Goal: Task Accomplishment & Management: Complete application form

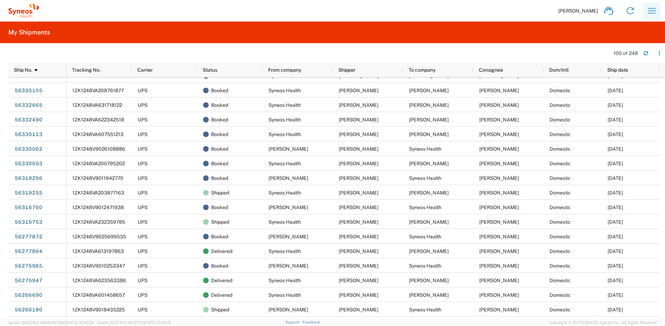
click at [646, 9] on icon "button" at bounding box center [651, 10] width 11 height 11
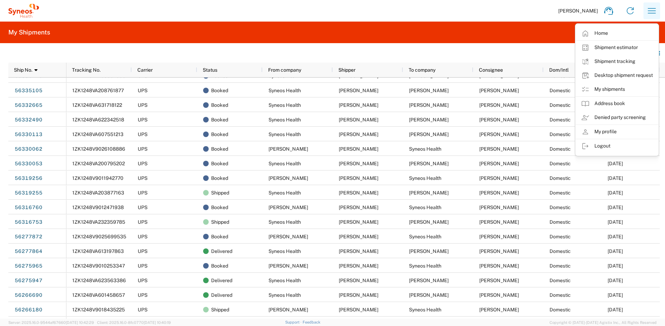
click at [651, 11] on icon "button" at bounding box center [651, 10] width 11 height 11
click at [615, 77] on link "Desktop shipment request" at bounding box center [617, 76] width 83 height 14
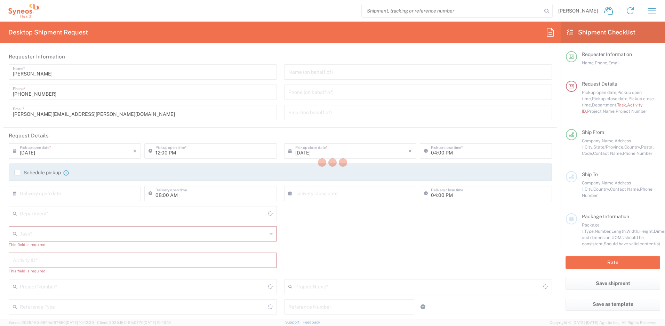
type input "New Jersey"
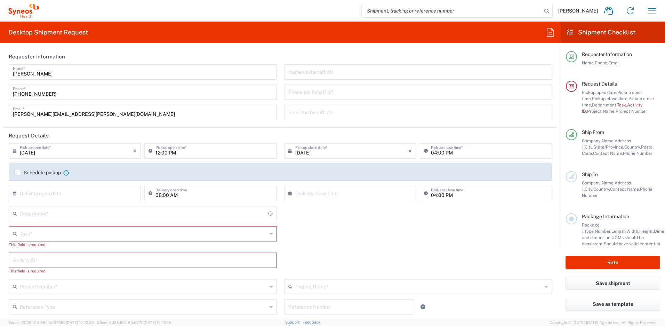
type input "United States"
type input "4510"
type input "Syneos Health, LLC-Morrisville NC US"
click at [54, 234] on input "text" at bounding box center [143, 233] width 247 height 12
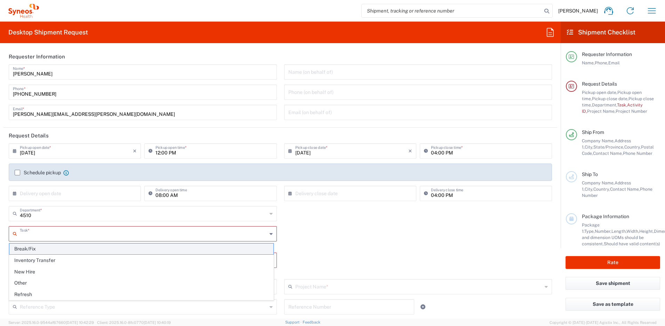
click at [44, 248] on span "Break/Fix" at bounding box center [141, 248] width 264 height 11
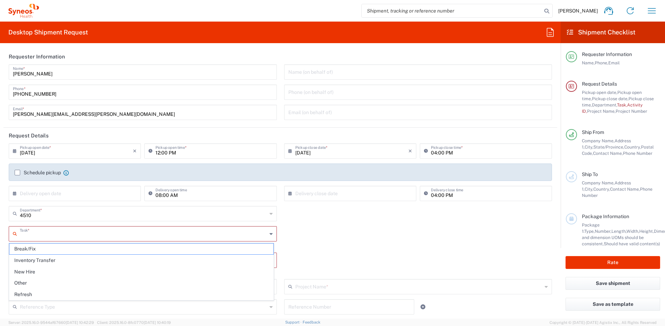
type input "Break/Fix"
click at [42, 253] on input "text" at bounding box center [143, 253] width 260 height 12
paste input "INC2623274"
type input "INC2623274"
click at [47, 271] on input "text" at bounding box center [143, 273] width 247 height 12
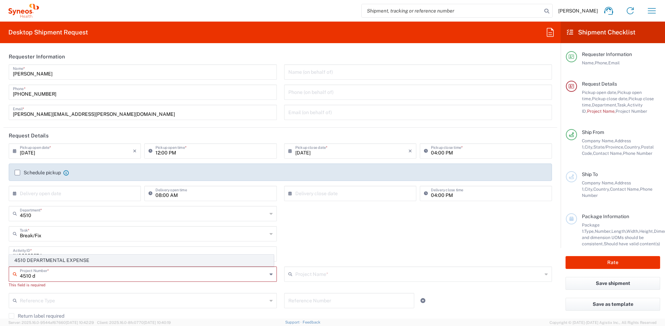
click at [54, 262] on span "4510 DEPARTMENTAL EXPENSE" at bounding box center [141, 260] width 264 height 11
type input "4510 DEPARTMENTAL EXPENSE"
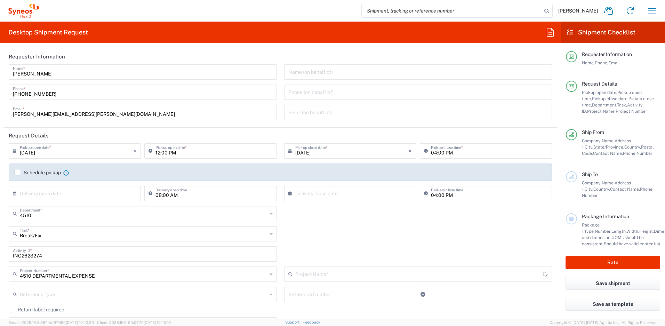
type input "4510 DEPARTMENTAL EXPENSE"
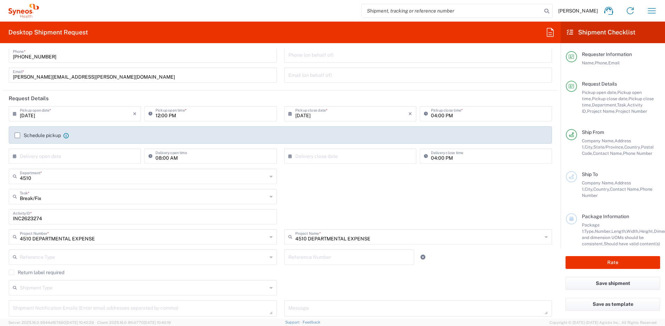
scroll to position [47, 0]
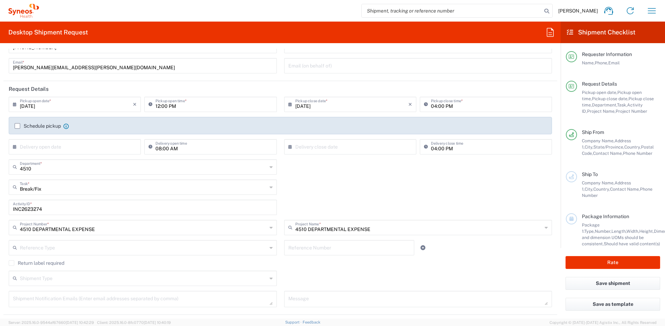
click at [12, 263] on label "Return label required" at bounding box center [37, 263] width 56 height 6
click at [11, 263] on input "Return label required" at bounding box center [11, 263] width 0 height 0
click at [36, 282] on input "Vendor" at bounding box center [143, 284] width 247 height 11
click at [45, 272] on span "UPS" at bounding box center [141, 270] width 264 height 11
type input "UPS"
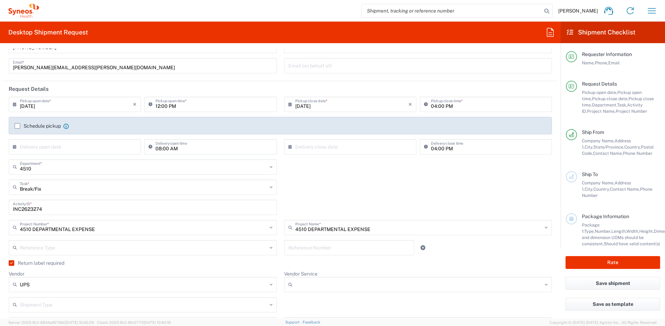
click at [330, 284] on input "Vendor Service" at bounding box center [418, 284] width 247 height 11
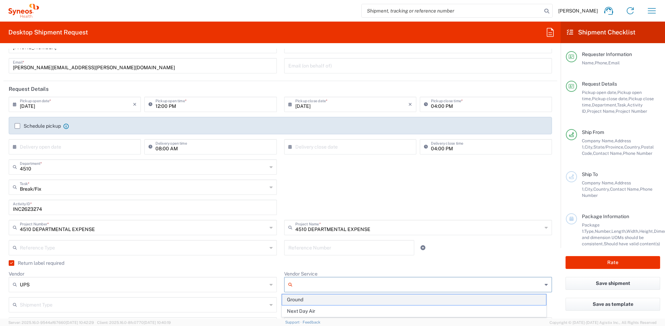
click at [317, 299] on span "Ground" at bounding box center [414, 299] width 264 height 11
type input "Ground"
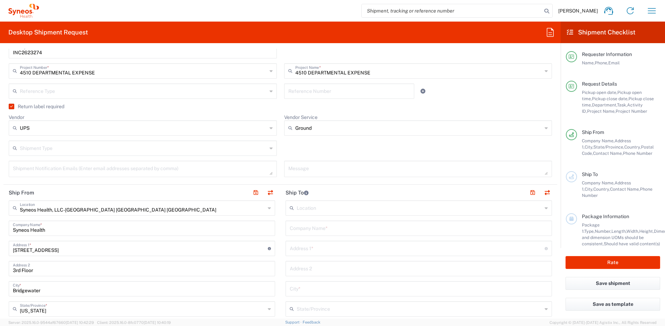
scroll to position [234, 0]
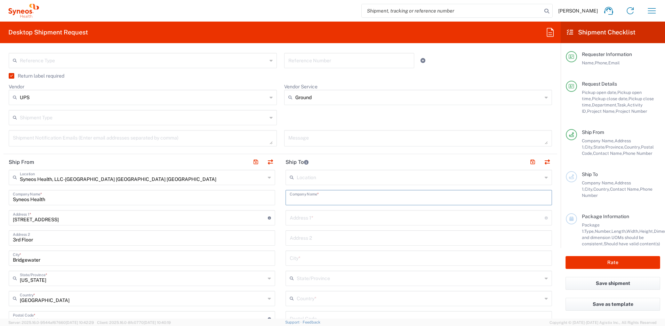
click at [335, 199] on input "text" at bounding box center [419, 197] width 258 height 12
drag, startPoint x: 319, startPoint y: 201, endPoint x: 266, endPoint y: 183, distance: 55.2
click at [266, 196] on div "Ship From Syneos Health, LLC-Morrisville NC US Location Syneos Health, LLC-Morr…" at bounding box center [280, 309] width 554 height 311
paste input "isten Ingerto"
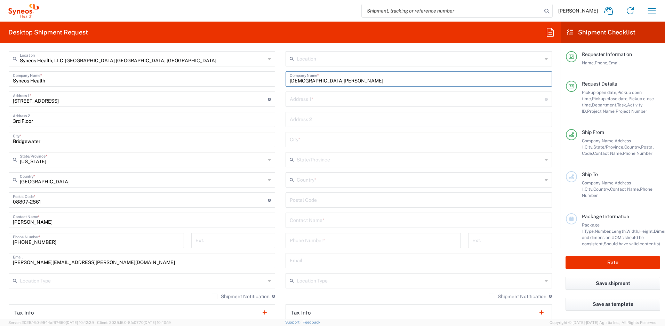
scroll to position [354, 0]
type input "[DEMOGRAPHIC_DATA][PERSON_NAME]"
click at [311, 220] on input "text" at bounding box center [419, 218] width 258 height 12
paste input "[DEMOGRAPHIC_DATA][PERSON_NAME]"
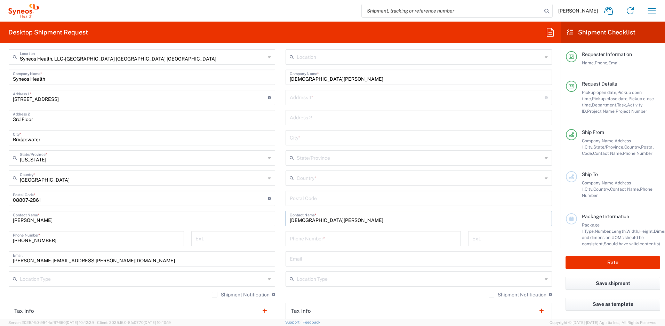
type input "[DEMOGRAPHIC_DATA][PERSON_NAME]"
click at [325, 96] on input "text" at bounding box center [417, 97] width 255 height 12
paste input "4 Arthur Glick Blvd"
type input "4 Arthur Glick Blvd"
click at [304, 139] on input "text" at bounding box center [419, 137] width 258 height 12
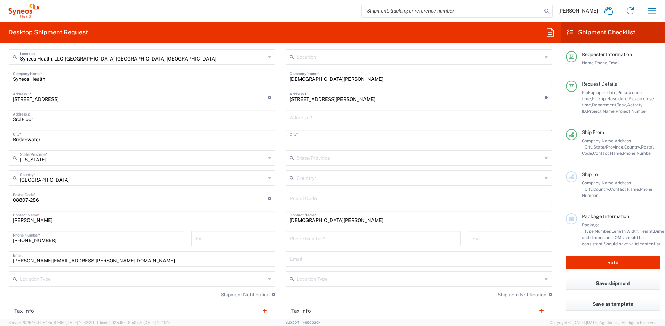
paste input "Franklin Park"
type input "Franklin Park"
click at [307, 177] on input "text" at bounding box center [420, 177] width 246 height 12
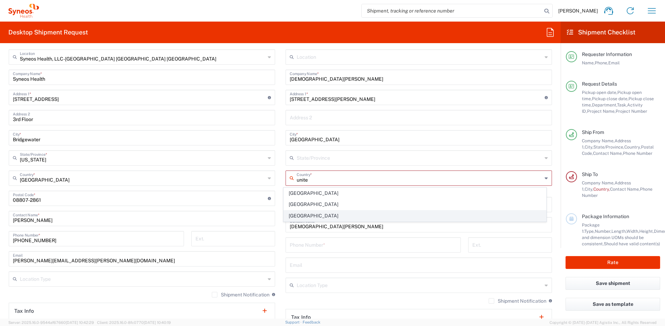
click at [299, 215] on span "United States" at bounding box center [415, 215] width 263 height 11
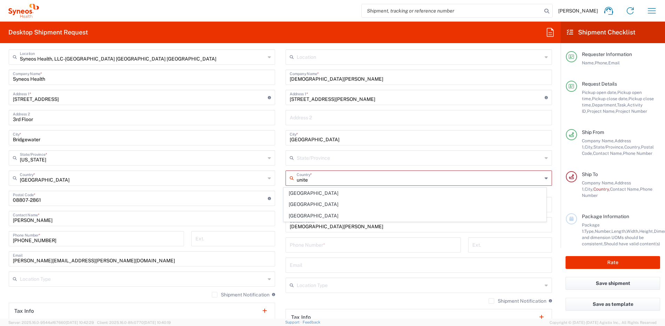
type input "United States"
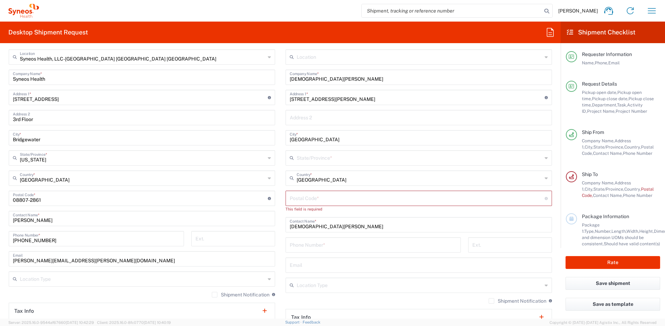
click at [318, 200] on input "undefined" at bounding box center [417, 198] width 255 height 12
paste input "08823"
type input "08823"
click at [323, 158] on input "text" at bounding box center [420, 157] width 246 height 12
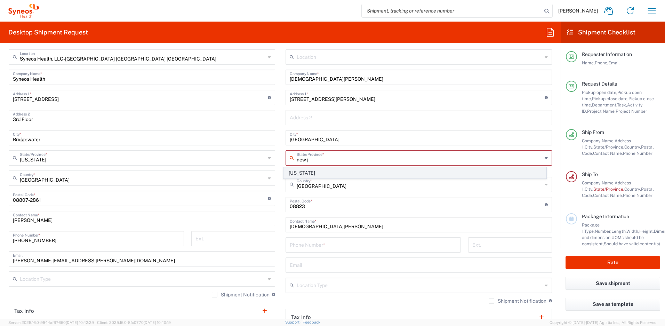
click at [300, 175] on span "New Jersey" at bounding box center [415, 173] width 263 height 11
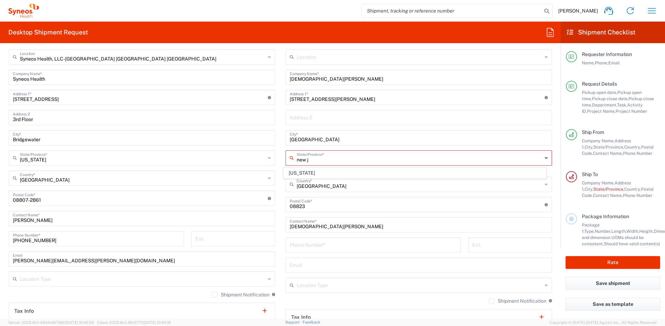
type input "New Jersey"
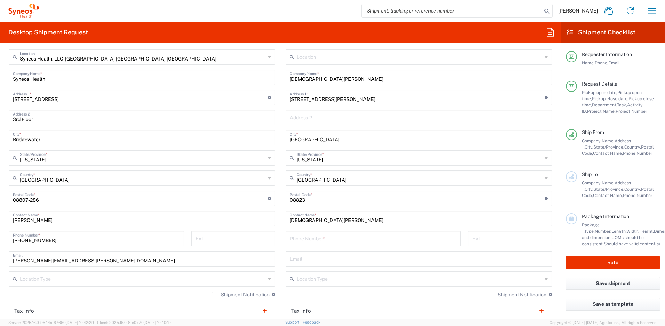
click at [331, 239] on input "tel" at bounding box center [373, 238] width 167 height 12
paste input "732-652-2665"
type input "732-652-2665"
click at [334, 258] on input "text" at bounding box center [419, 258] width 258 height 12
paste input "kristen.ingerto@syneoshealth.com"
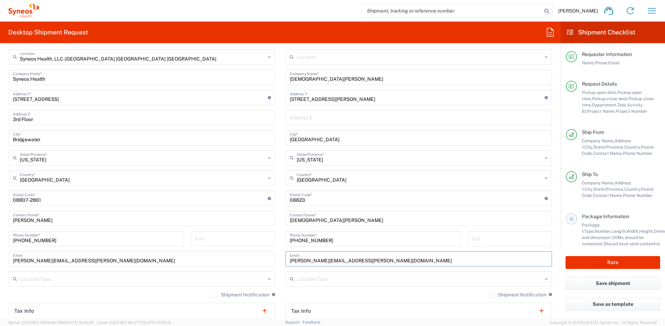
type input "kristen.ingerto@syneoshealth.com"
click at [489, 297] on label "Shipment Notification" at bounding box center [518, 295] width 58 height 6
click at [491, 295] on input "Shipment Notification" at bounding box center [491, 295] width 0 height 0
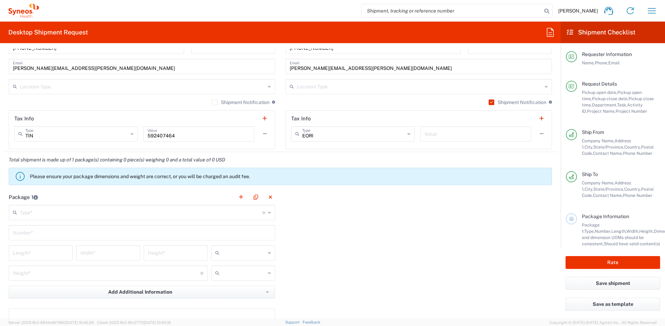
scroll to position [574, 0]
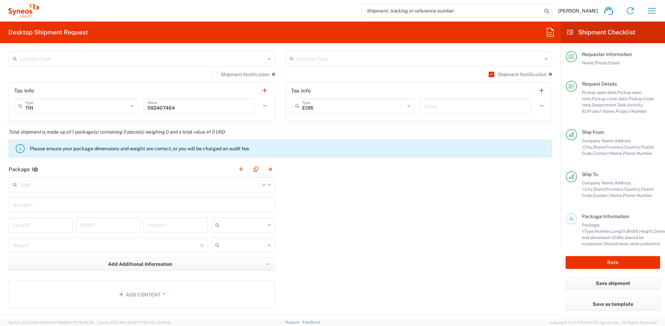
click at [199, 187] on input "text" at bounding box center [141, 184] width 242 height 12
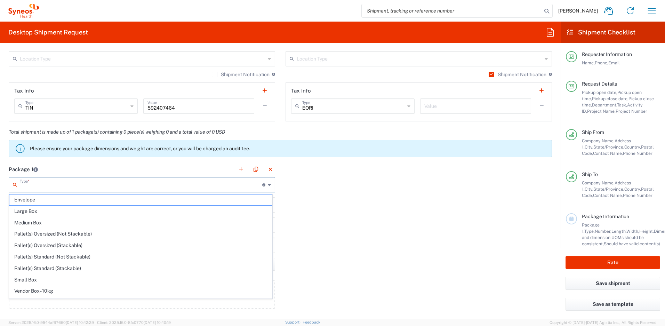
scroll to position [21, 0]
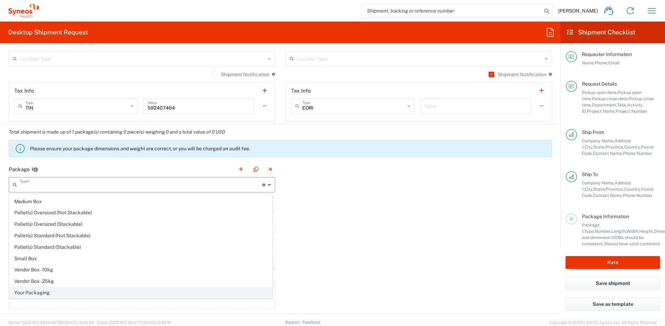
click at [63, 294] on span "Your Packaging" at bounding box center [140, 292] width 263 height 11
type input "Your Packaging"
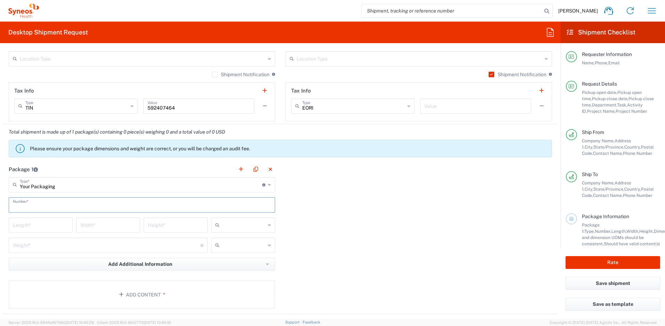
click at [54, 206] on input "text" at bounding box center [142, 204] width 258 height 12
type input "1"
click at [45, 225] on input "number" at bounding box center [41, 224] width 56 height 12
type input "16"
type input "12"
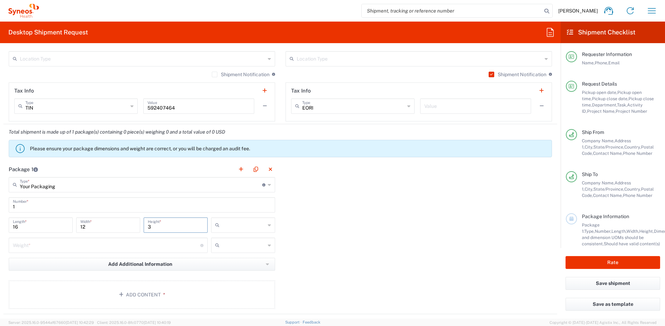
type input "3"
click at [73, 244] on input "number" at bounding box center [106, 245] width 187 height 12
type input "5"
click at [216, 225] on icon at bounding box center [218, 224] width 7 height 11
click at [223, 265] on span "in" at bounding box center [241, 263] width 62 height 11
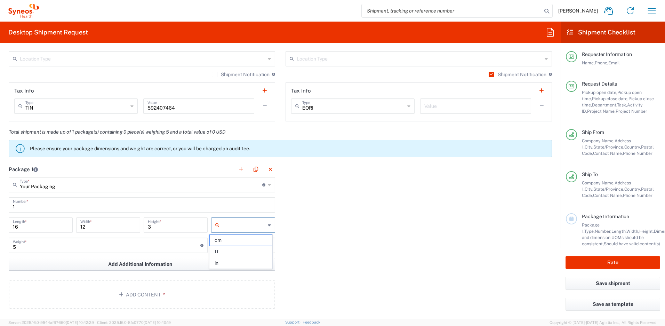
type input "in"
click at [234, 251] on div at bounding box center [243, 245] width 64 height 15
click at [230, 273] on span "lbs" at bounding box center [241, 271] width 62 height 11
type input "lbs"
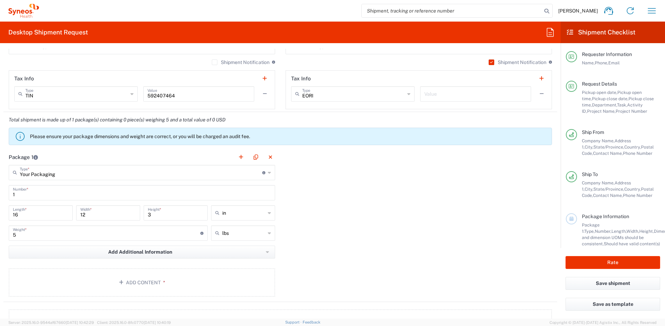
scroll to position [621, 0]
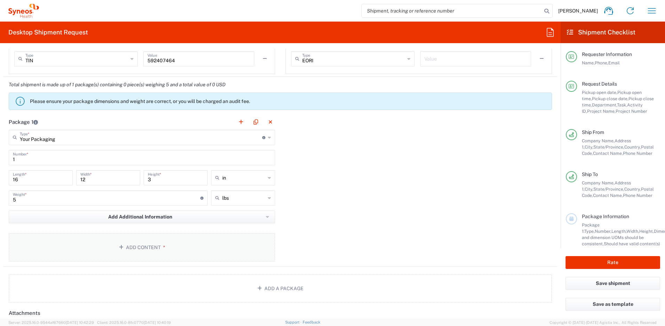
click at [196, 249] on button "Add Content *" at bounding box center [142, 247] width 266 height 29
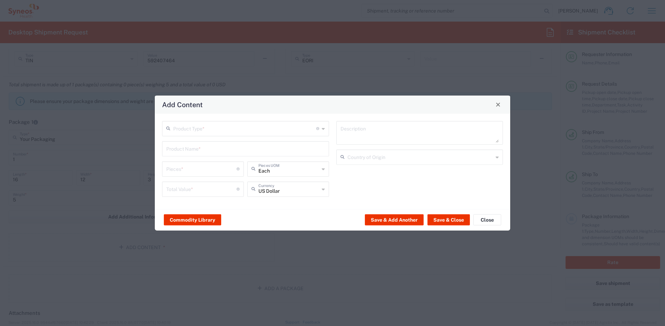
click at [198, 133] on input "text" at bounding box center [244, 128] width 143 height 12
click at [197, 157] on span "General Commodity" at bounding box center [246, 155] width 166 height 11
type input "General Commodity"
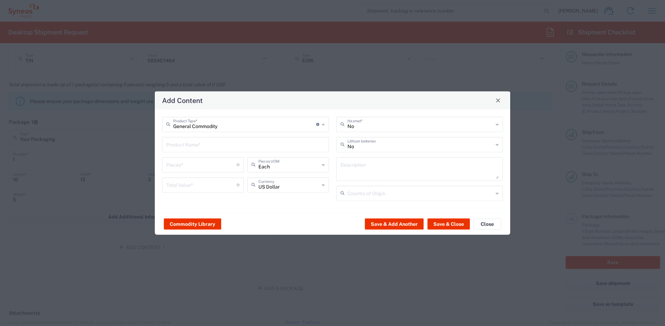
click at [193, 141] on input "text" at bounding box center [245, 144] width 159 height 12
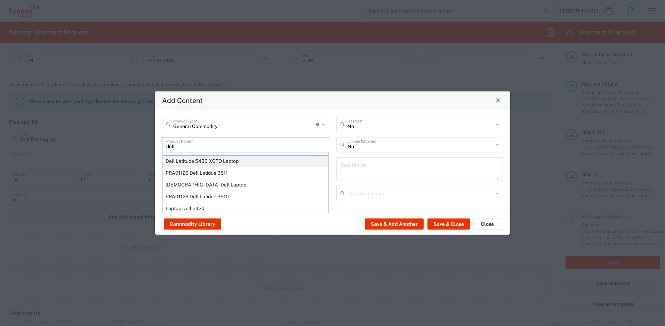
click at [176, 163] on div "Dell Latitude 5430 XCTO Laptop" at bounding box center [246, 161] width 166 height 12
type input "Dell Latitude 5430 XCTO Laptop"
type input "1"
type textarea "BaseIntel Core i7-1265U vProÂ® Processor - 14" 16 GB RAM - 512 GB SSD"
type input "China"
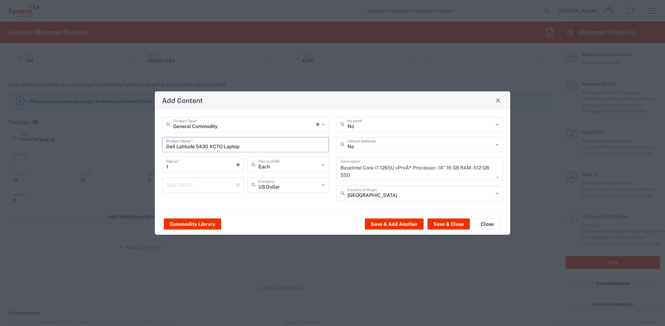
click at [184, 185] on input "number" at bounding box center [201, 184] width 70 height 12
type input "1000"
click at [374, 146] on input "text" at bounding box center [420, 144] width 146 height 12
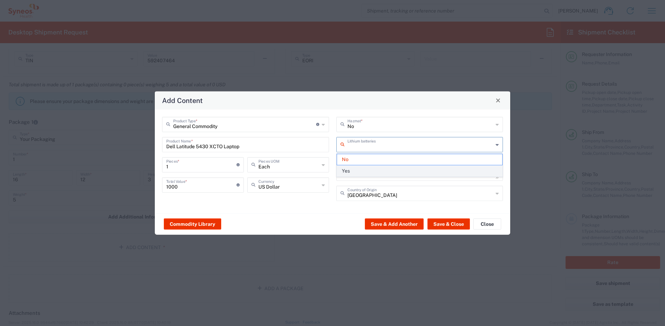
click at [361, 170] on span "Yes" at bounding box center [420, 171] width 166 height 11
type input "Yes"
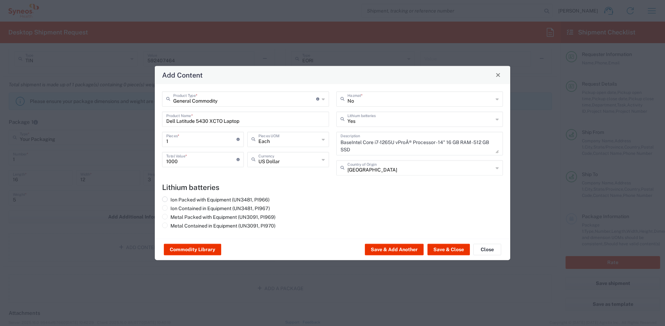
click at [240, 199] on label "Ion Packed with Equipment (UN3481, PI966)" at bounding box center [215, 199] width 107 height 6
click at [175, 199] on input "Ion Packed with Equipment (UN3481, PI966)" at bounding box center [172, 198] width 5 height 5
radio input "true"
click at [443, 248] on button "Save & Close" at bounding box center [448, 249] width 42 height 11
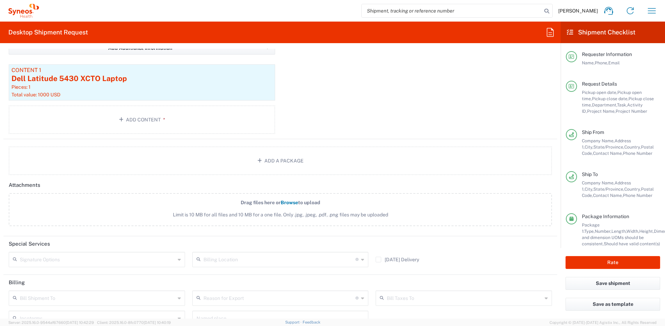
scroll to position [805, 0]
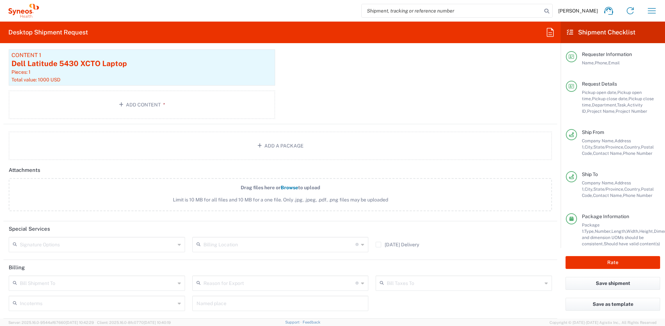
click at [175, 242] on div "Signature Options" at bounding box center [97, 244] width 176 height 15
drag, startPoint x: 135, startPoint y: 258, endPoint x: 479, endPoint y: 160, distance: 357.9
click at [135, 258] on span "Adult Signature Required" at bounding box center [95, 259] width 173 height 11
type input "Adult Signature Required"
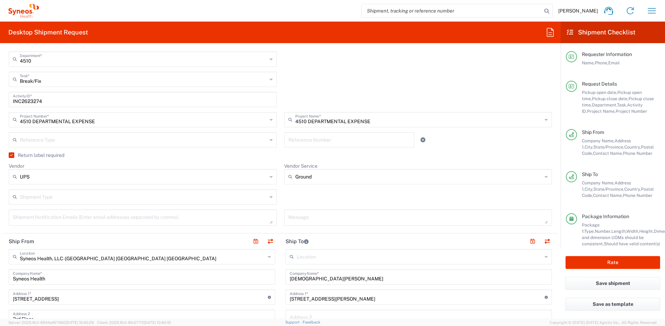
scroll to position [115, 0]
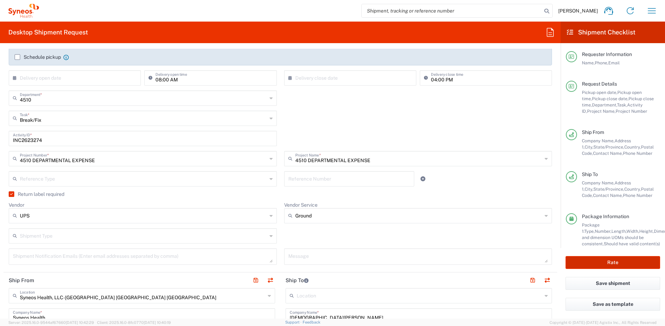
click at [621, 260] on button "Rate" at bounding box center [613, 262] width 95 height 13
type input "4510 DEPARTMENTAL EXPENSE"
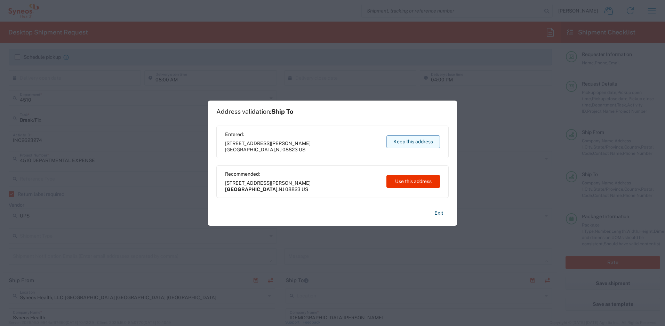
click at [413, 142] on button "Keep this address" at bounding box center [413, 141] width 54 height 13
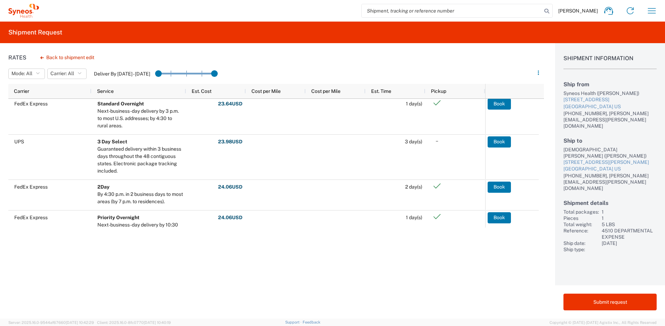
scroll to position [90, 0]
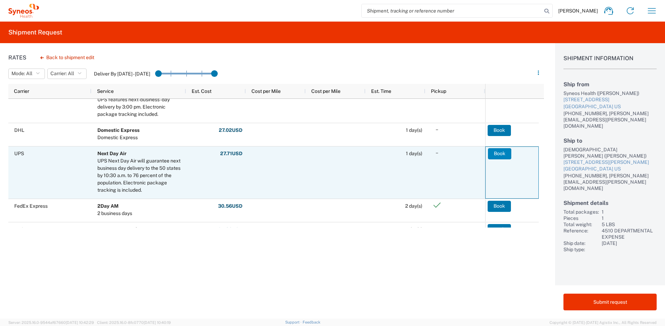
click at [498, 152] on button "Book" at bounding box center [499, 153] width 23 height 11
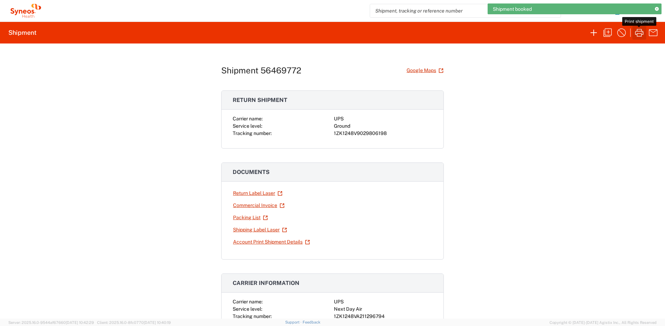
click at [642, 32] on icon "button" at bounding box center [639, 33] width 8 height 8
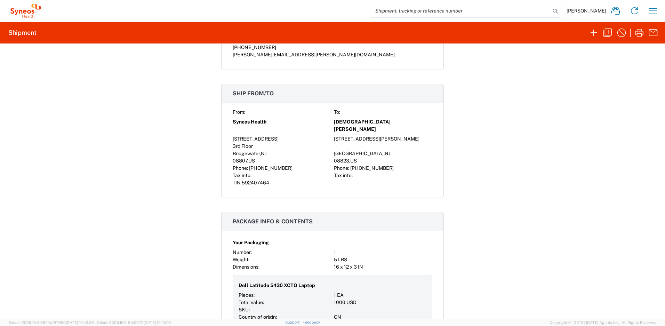
scroll to position [476, 0]
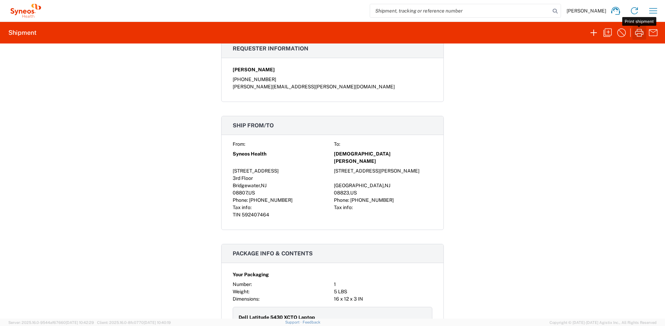
click at [638, 33] on icon "button" at bounding box center [639, 32] width 11 height 11
click at [650, 11] on icon "button" at bounding box center [653, 10] width 8 height 5
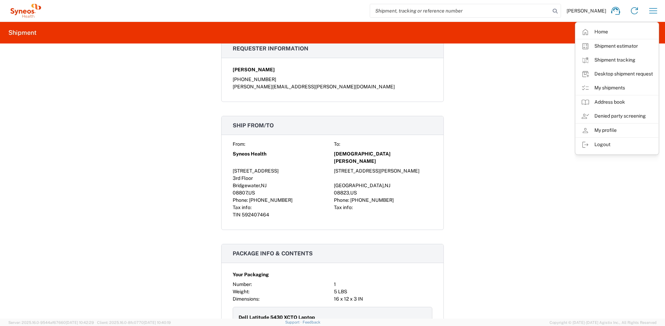
click at [531, 70] on div "Shipment 56469772 Google Maps Return shipment Carrier name: UPS Service level: …" at bounding box center [332, 180] width 665 height 275
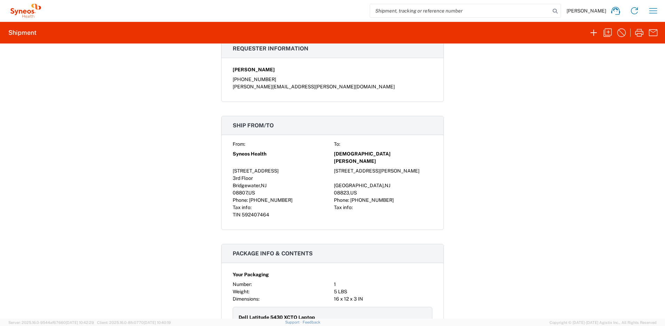
click at [594, 79] on div "Shipment 56469772 Google Maps Return shipment Carrier name: UPS Service level: …" at bounding box center [332, 180] width 665 height 275
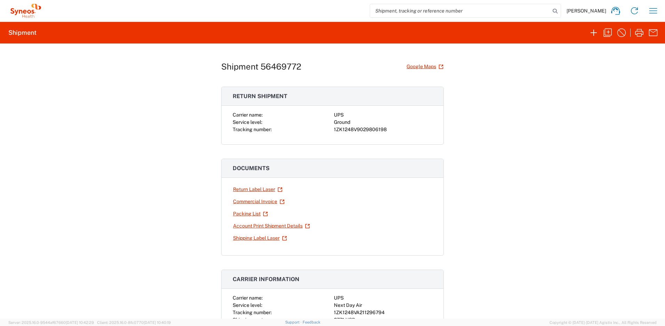
scroll to position [0, 0]
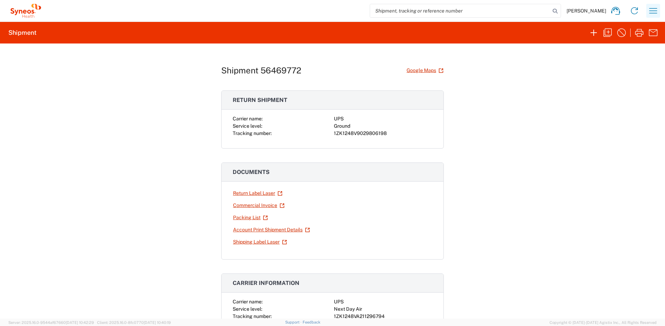
click at [654, 11] on icon "button" at bounding box center [653, 10] width 11 height 11
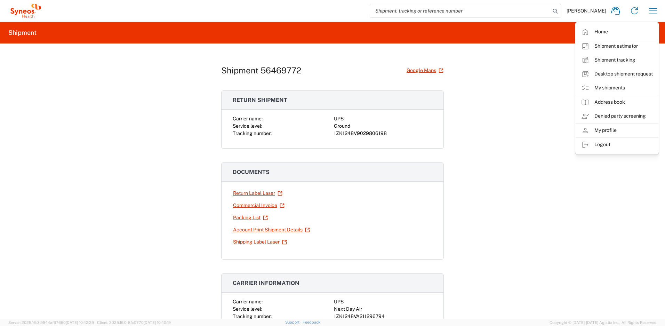
click at [557, 95] on div "Shipment 56469772 Google Maps Return shipment Carrier name: UPS Service level: …" at bounding box center [332, 180] width 665 height 275
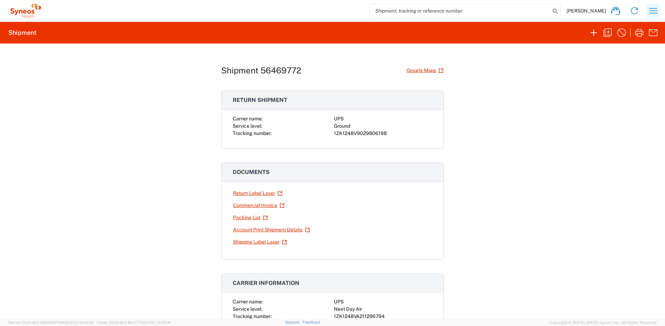
click at [653, 10] on icon "button" at bounding box center [653, 10] width 11 height 11
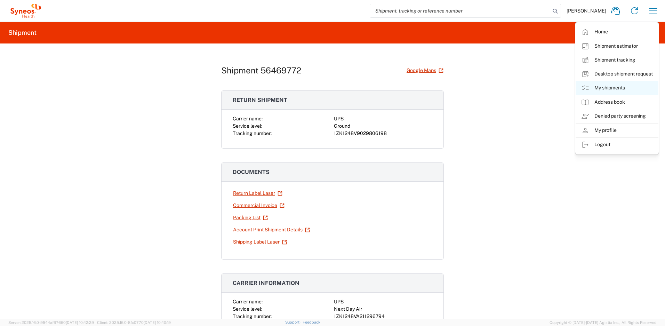
click at [610, 84] on link "My shipments" at bounding box center [617, 88] width 83 height 14
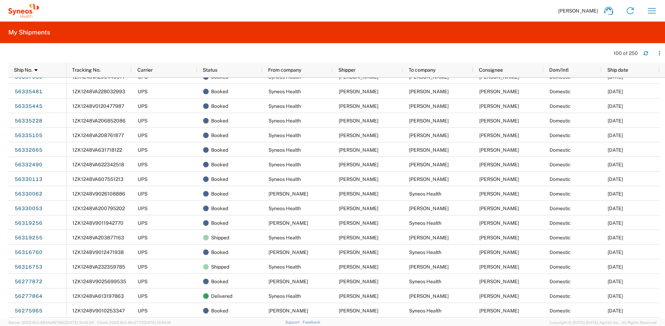
scroll to position [418, 0]
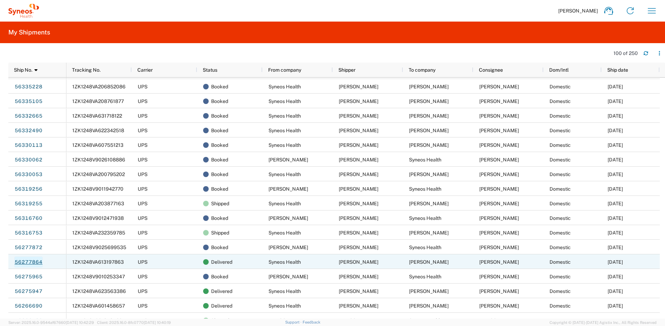
click at [36, 262] on link "56277864" at bounding box center [28, 261] width 29 height 11
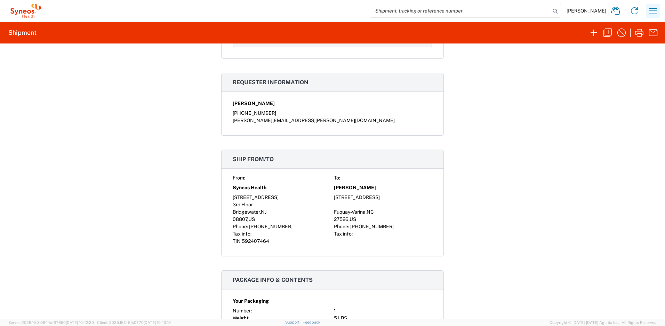
click at [660, 9] on button "button" at bounding box center [653, 11] width 14 height 14
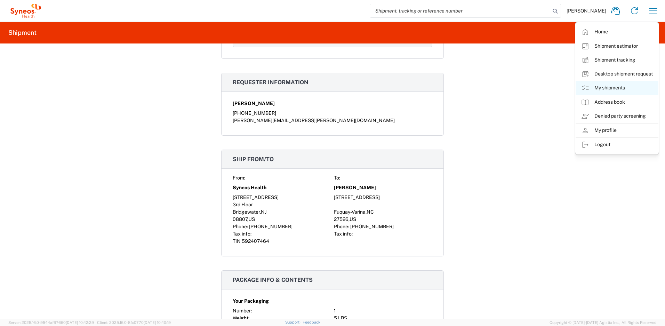
click at [608, 91] on link "My shipments" at bounding box center [617, 88] width 83 height 14
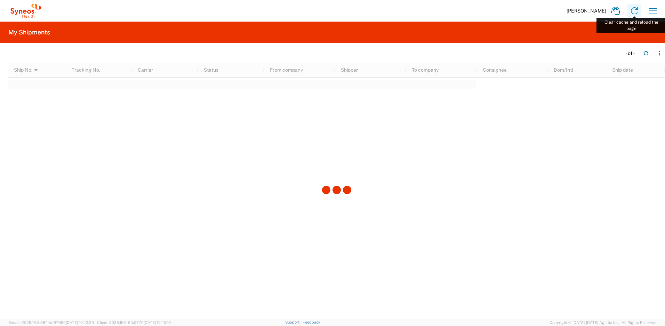
click at [636, 11] on icon at bounding box center [634, 10] width 11 height 11
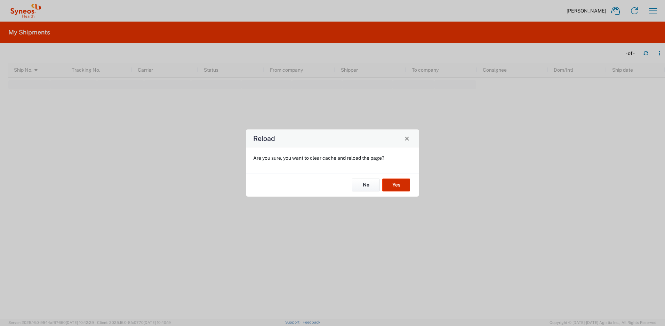
click at [397, 186] on button "Yes" at bounding box center [396, 185] width 28 height 13
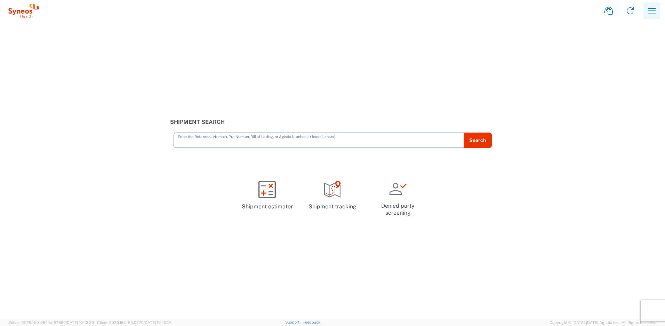
click at [655, 11] on icon "button" at bounding box center [651, 10] width 11 height 11
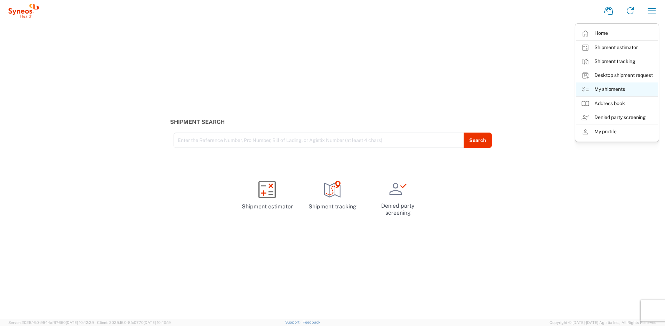
click at [609, 86] on link "My shipments" at bounding box center [617, 89] width 83 height 14
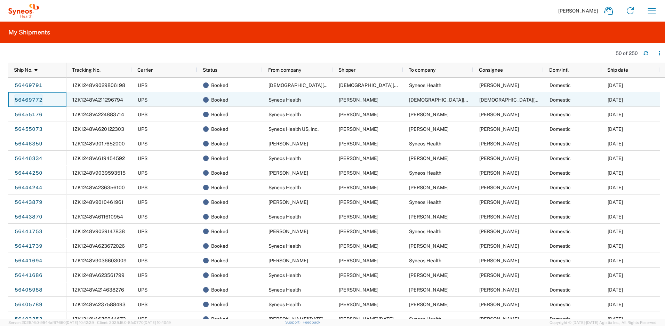
click at [37, 102] on link "56469772" at bounding box center [28, 99] width 29 height 11
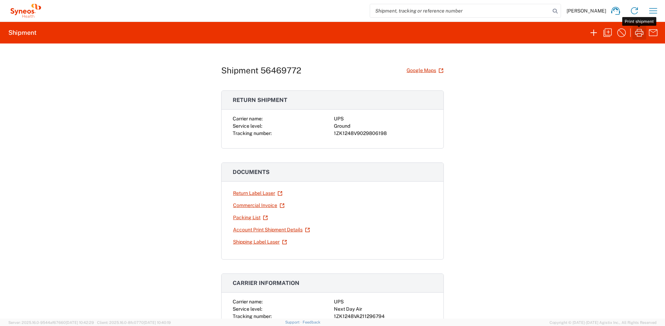
click at [641, 34] on icon "button" at bounding box center [639, 32] width 11 height 11
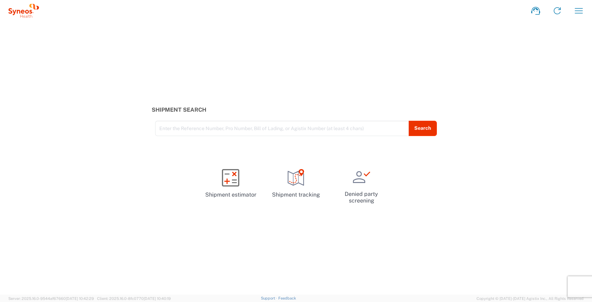
click at [580, 12] on icon "button" at bounding box center [578, 10] width 11 height 11
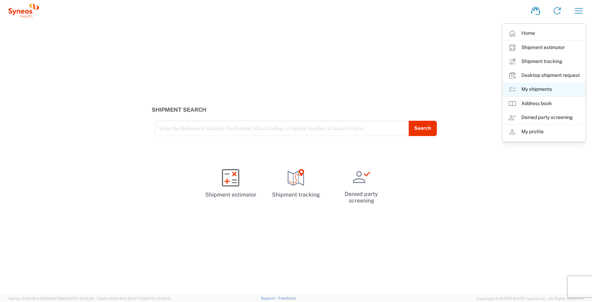
click at [532, 85] on link "My shipments" at bounding box center [544, 89] width 83 height 14
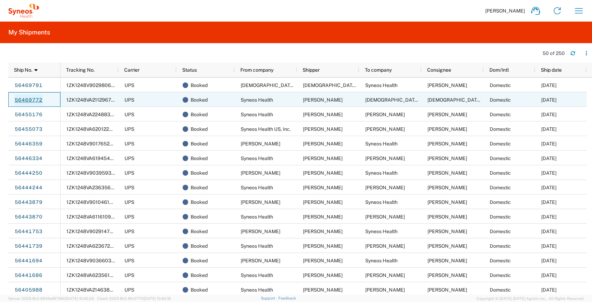
click at [36, 99] on link "56469772" at bounding box center [28, 99] width 29 height 11
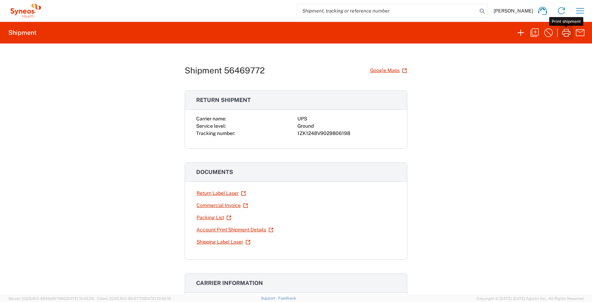
click at [569, 32] on icon "button" at bounding box center [566, 32] width 11 height 11
click at [559, 12] on icon at bounding box center [561, 10] width 11 height 11
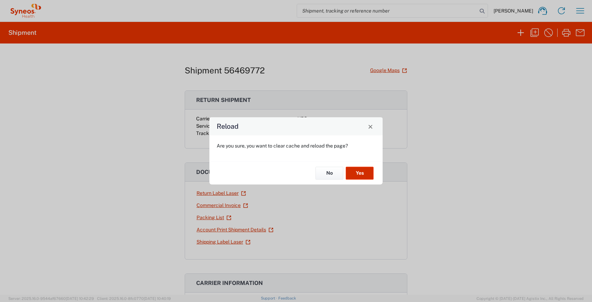
click at [360, 174] on button "Yes" at bounding box center [360, 173] width 28 height 13
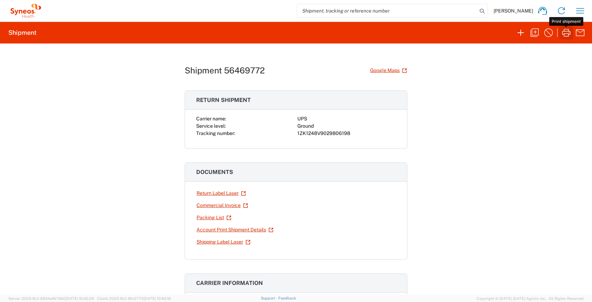
click at [565, 34] on icon "button" at bounding box center [566, 32] width 11 height 11
click at [569, 30] on icon "button" at bounding box center [566, 32] width 11 height 11
click at [569, 31] on icon "button" at bounding box center [566, 32] width 11 height 11
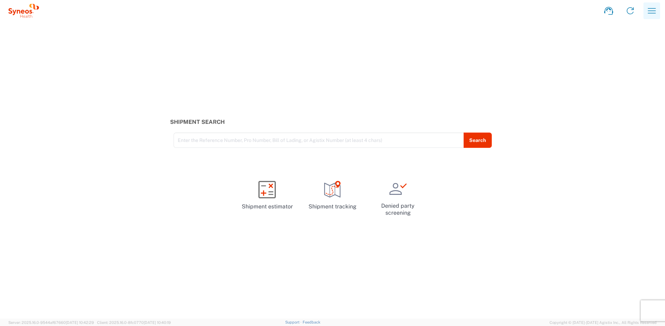
click at [649, 11] on icon "button" at bounding box center [651, 10] width 11 height 11
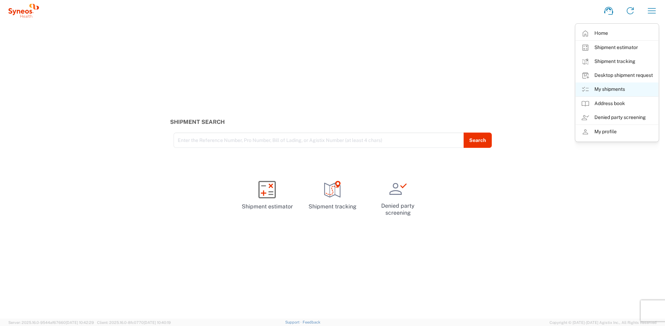
click at [606, 88] on link "My shipments" at bounding box center [617, 89] width 83 height 14
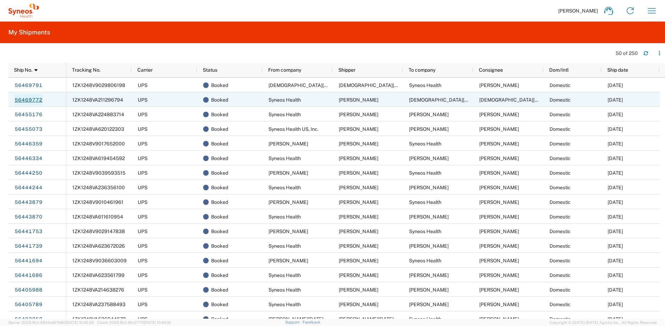
click at [25, 96] on link "56469772" at bounding box center [28, 99] width 29 height 11
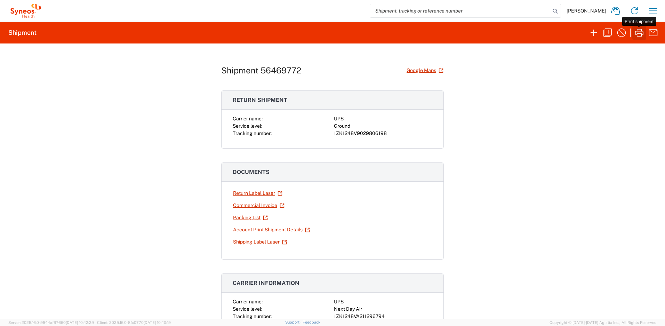
click at [638, 33] on icon "button" at bounding box center [639, 32] width 11 height 11
click at [651, 10] on icon "button" at bounding box center [653, 10] width 11 height 11
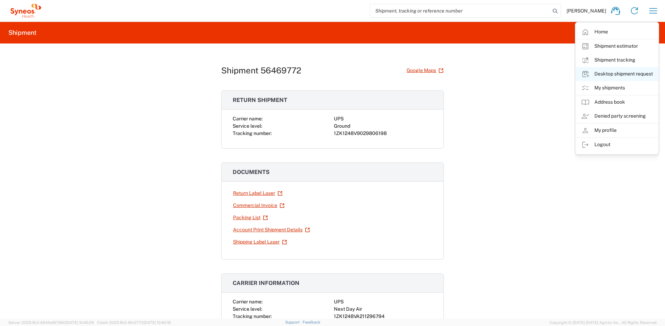
click at [608, 73] on link "Desktop shipment request" at bounding box center [617, 74] width 83 height 14
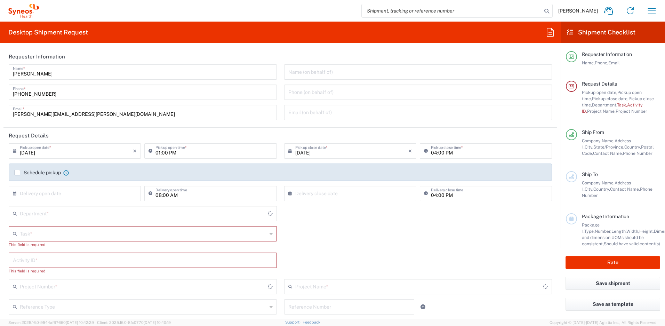
type input "[US_STATE]"
type input "[GEOGRAPHIC_DATA]"
type input "4510"
type input "Syneos Health, LLC-[GEOGRAPHIC_DATA] [GEOGRAPHIC_DATA] [GEOGRAPHIC_DATA]"
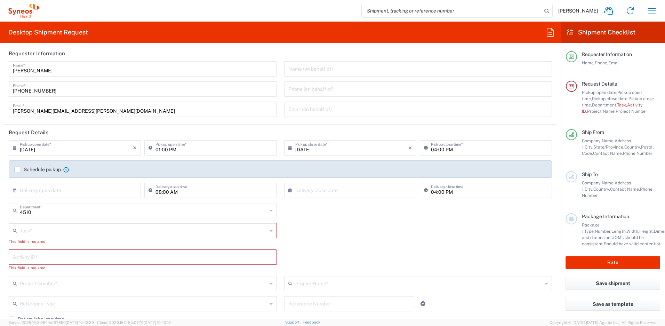
scroll to position [3, 0]
click at [208, 282] on input "text" at bounding box center [143, 282] width 247 height 12
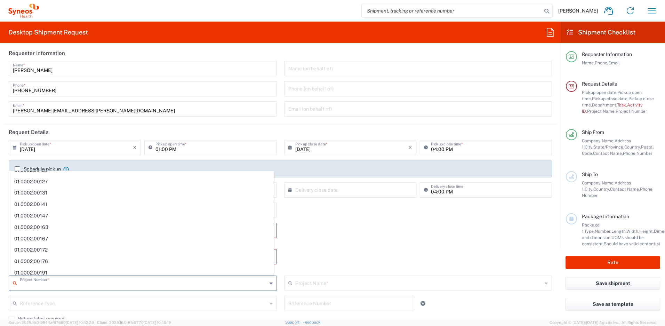
scroll to position [0, 0]
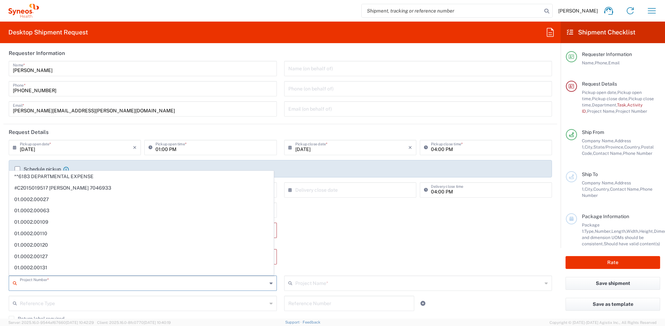
click at [82, 284] on input "text" at bounding box center [143, 282] width 247 height 12
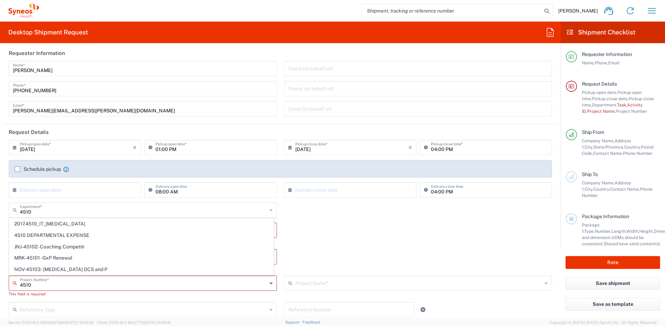
type input "4510"
click at [328, 240] on div "Task * Break/Fix Inventory Transfer New Hire Other Refresh This field is requir…" at bounding box center [280, 236] width 551 height 26
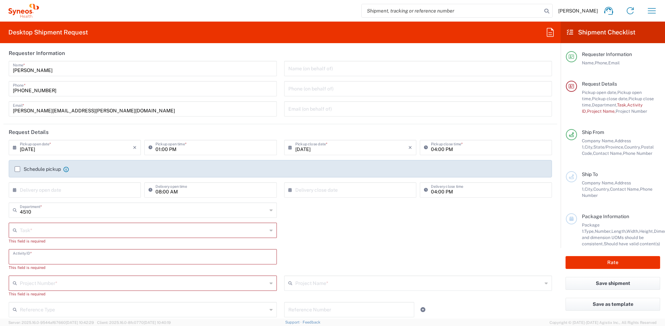
click at [173, 262] on input "text" at bounding box center [143, 256] width 260 height 12
click at [159, 283] on input "text" at bounding box center [143, 282] width 247 height 12
type input "f"
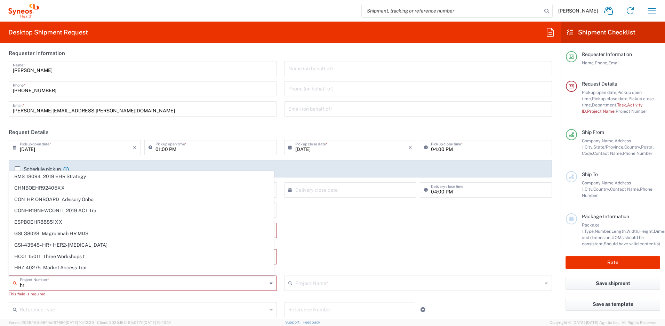
type input "h"
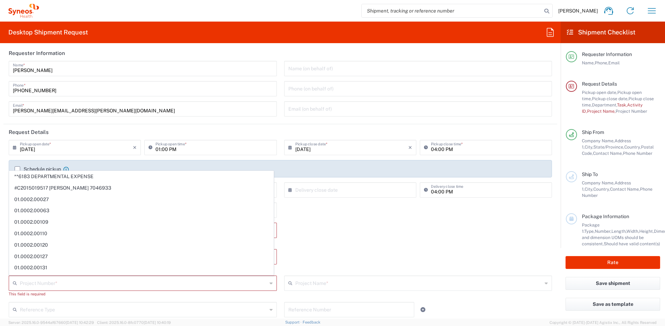
click at [344, 256] on div "Activity ID * This field is required" at bounding box center [280, 262] width 551 height 26
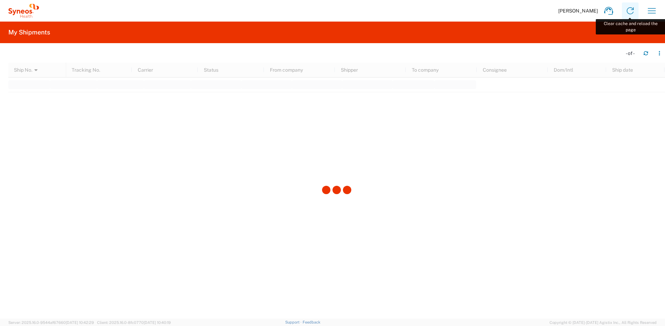
click at [633, 10] on icon at bounding box center [630, 10] width 11 height 11
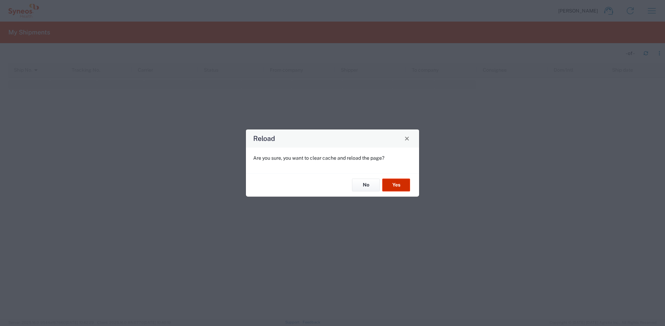
click at [400, 186] on button "Yes" at bounding box center [396, 185] width 28 height 13
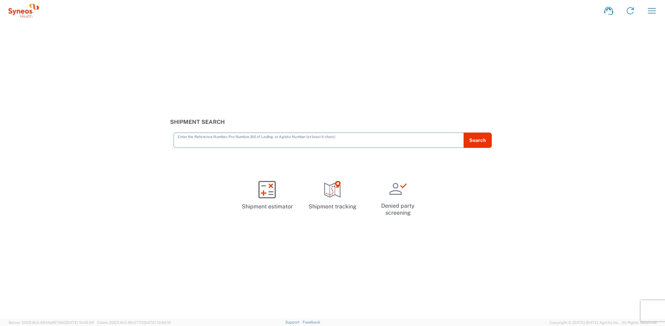
click at [653, 10] on icon "button" at bounding box center [651, 10] width 11 height 11
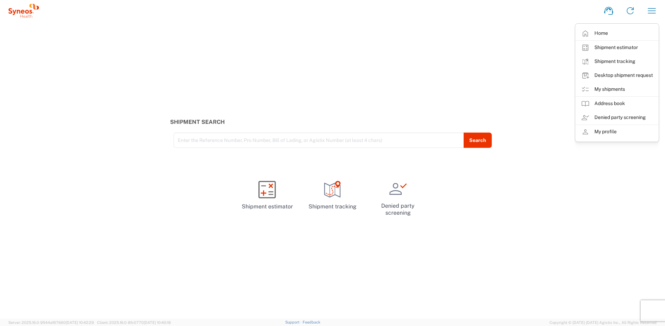
click at [611, 87] on link "My shipments" at bounding box center [617, 89] width 83 height 14
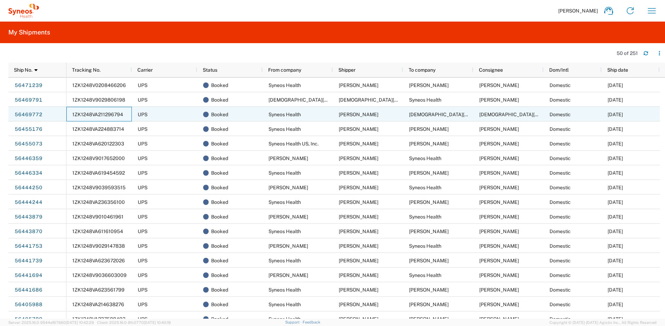
click at [120, 115] on span "1ZK1248VA211296794" at bounding box center [97, 115] width 51 height 6
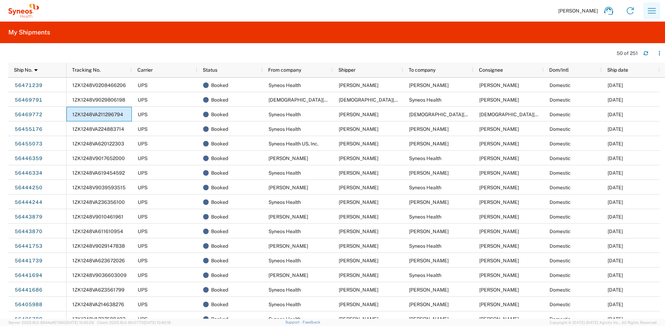
click at [656, 11] on icon "button" at bounding box center [651, 10] width 11 height 11
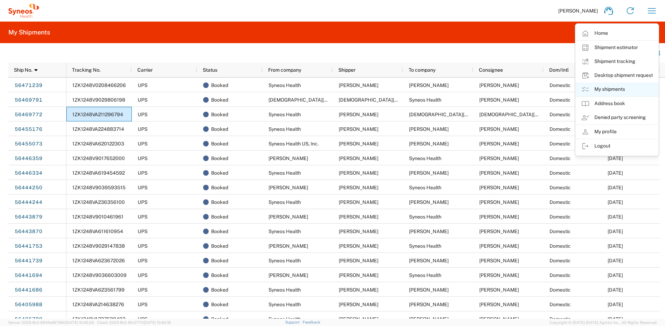
click at [603, 88] on link "My shipments" at bounding box center [617, 89] width 83 height 14
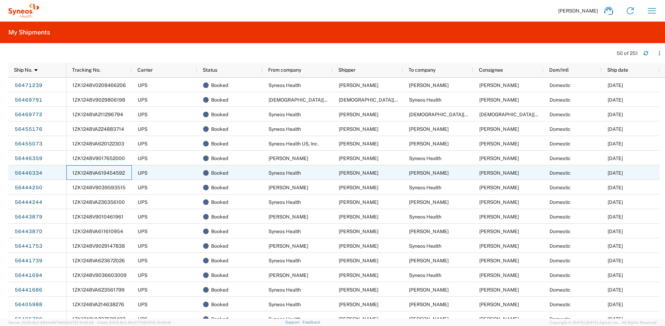
click at [102, 176] on div "1ZK1248VA619454592" at bounding box center [98, 172] width 65 height 15
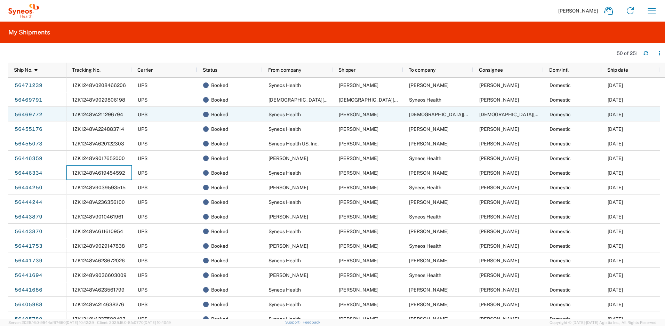
click at [114, 117] on div "1ZK1248VA211296794" at bounding box center [98, 114] width 65 height 15
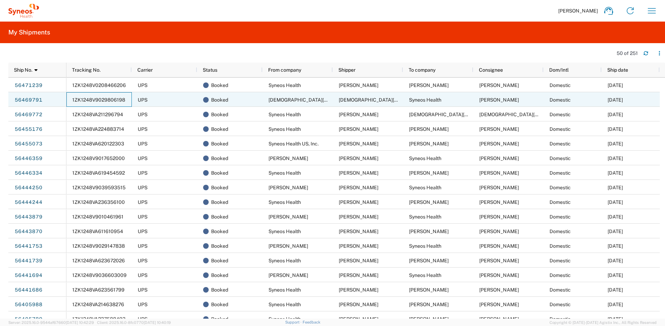
click at [105, 97] on span "1ZK1248V9029806198" at bounding box center [98, 100] width 53 height 6
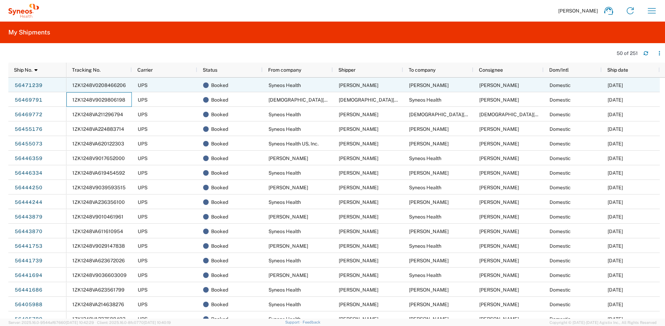
click at [80, 86] on span "1ZK1248V0208466206" at bounding box center [99, 85] width 54 height 6
